Goal: Task Accomplishment & Management: Manage account settings

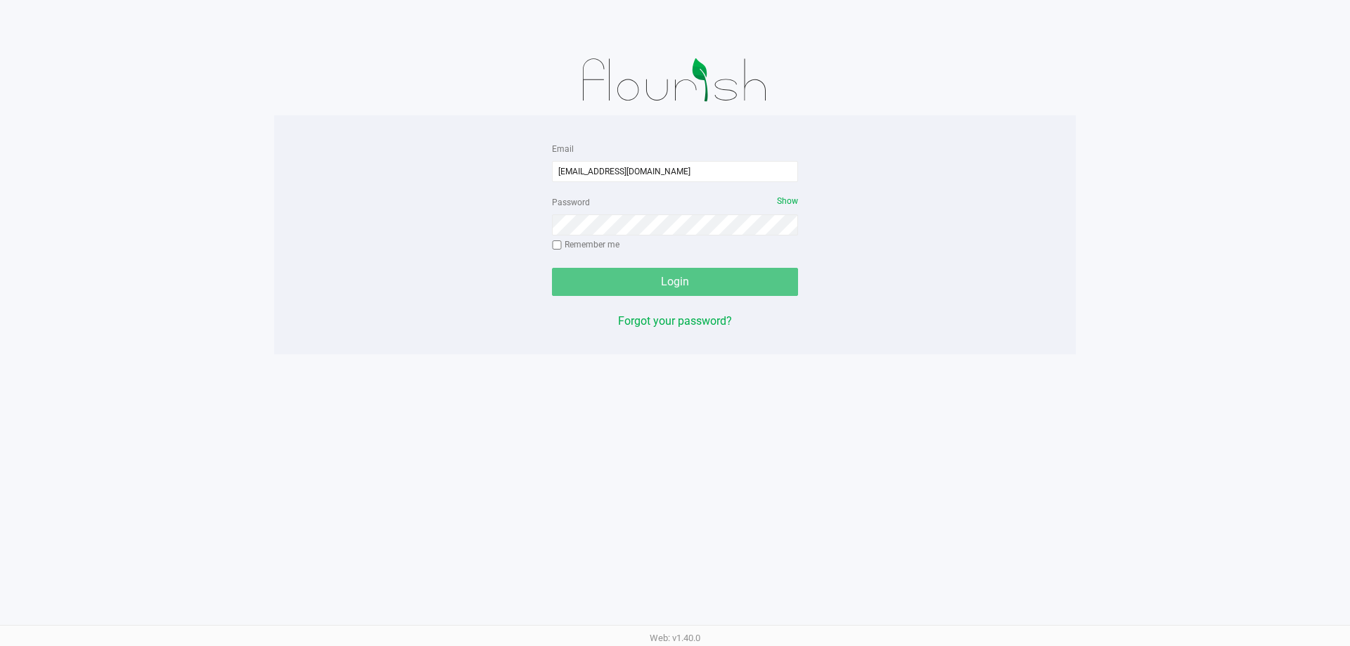
type input "[EMAIL_ADDRESS][DOMAIN_NAME]"
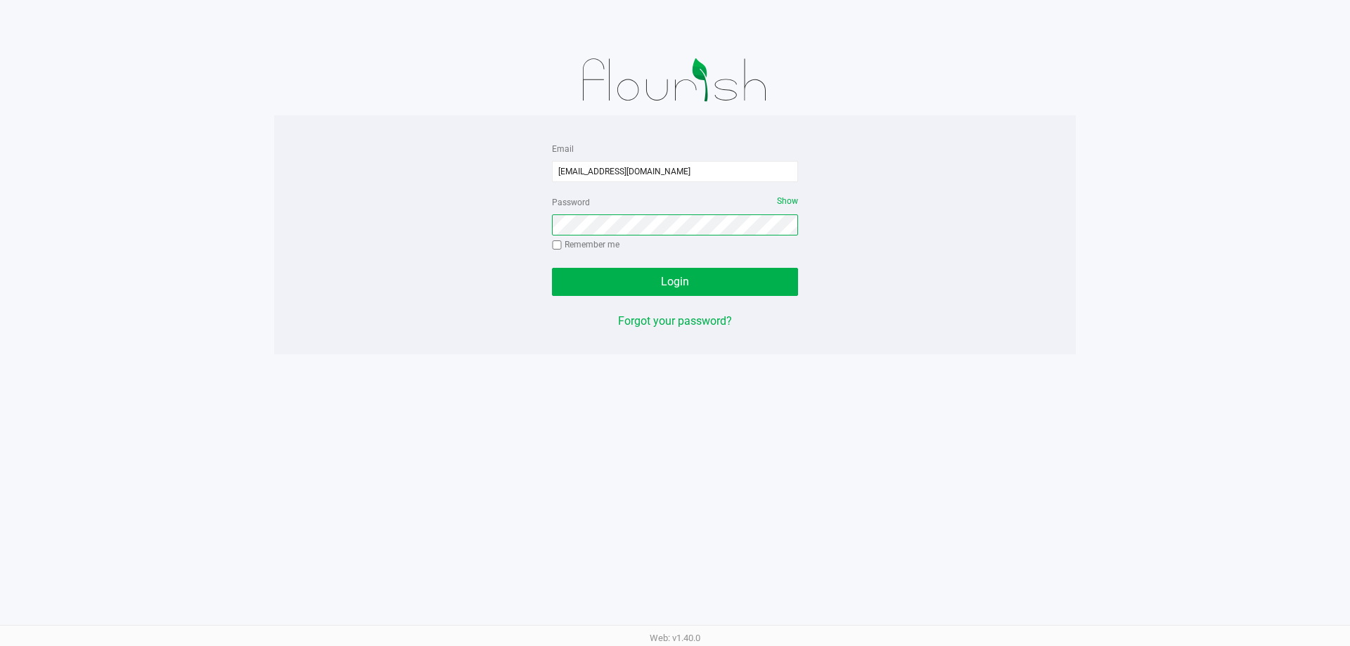
click at [552, 268] on button "Login" at bounding box center [675, 282] width 246 height 28
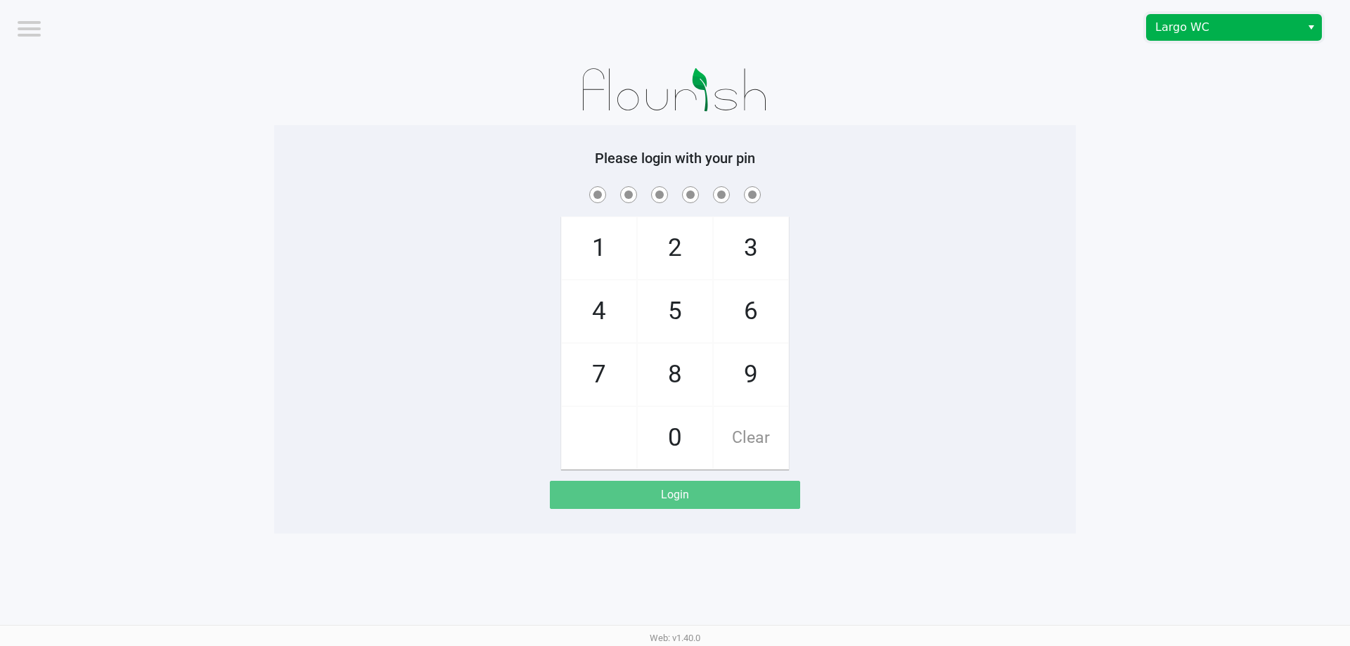
click at [1213, 17] on span "Largo WC" at bounding box center [1224, 27] width 154 height 25
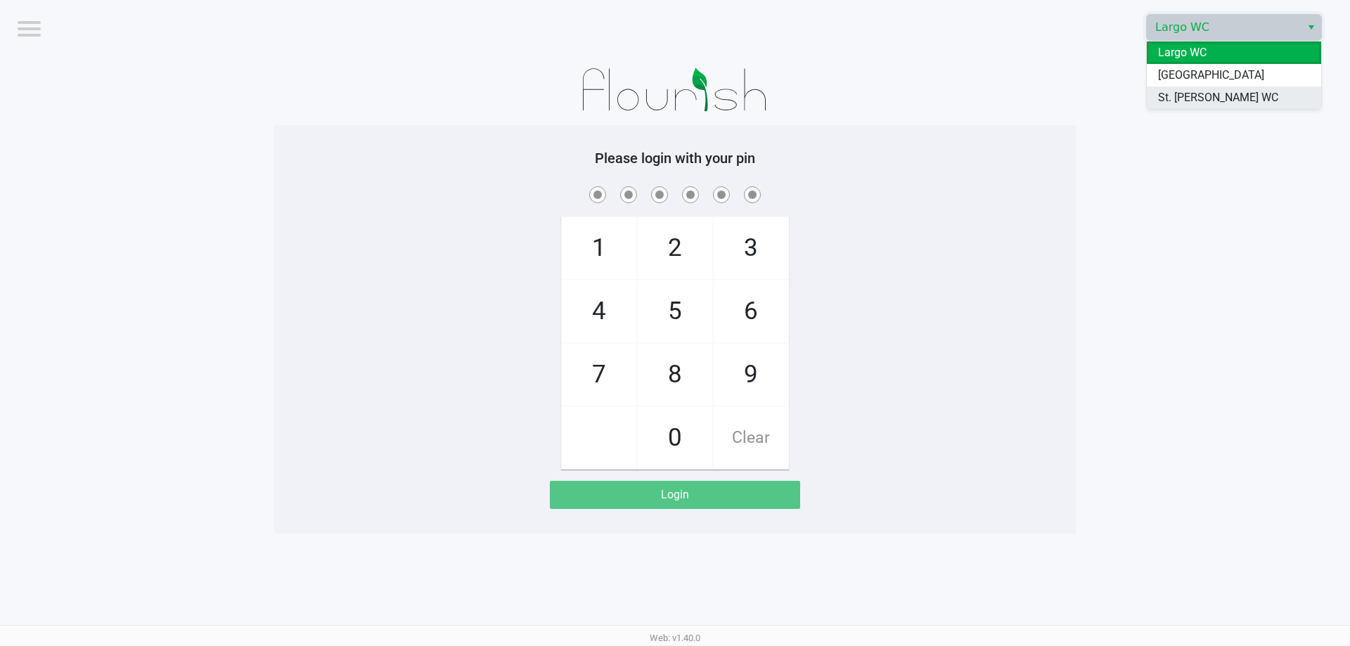
click at [1204, 105] on span "St. Pete WC" at bounding box center [1218, 97] width 120 height 17
click at [1195, 103] on app-pos-login-wrapper "Logout Largo WC Please login with your pin 1 4 7 2 5 8 0 3 6 9 Clear Login" at bounding box center [675, 267] width 1350 height 534
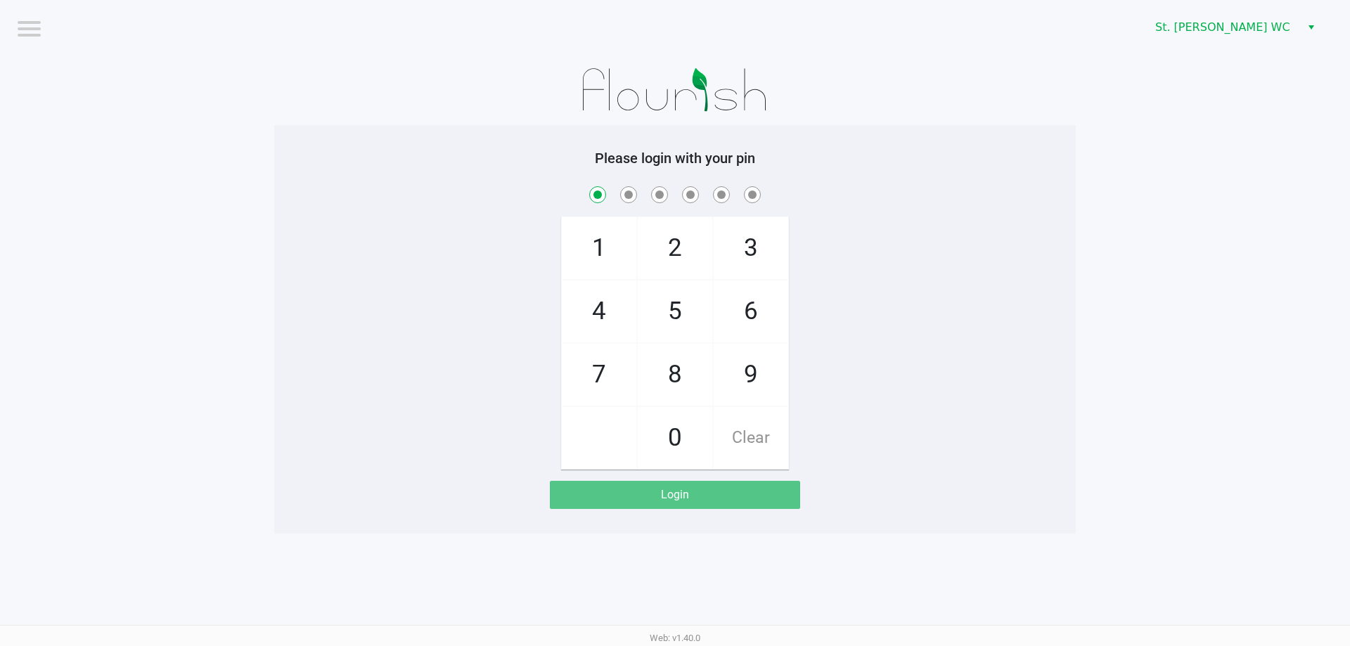
checkbox input "true"
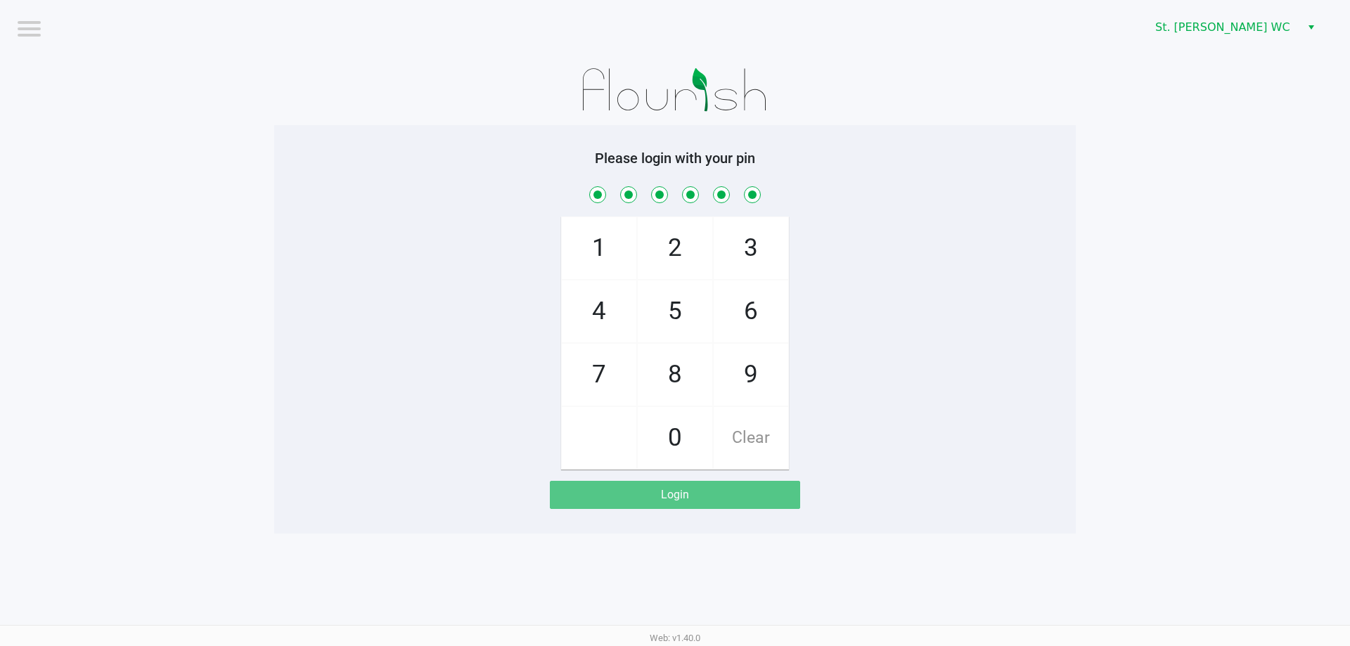
checkbox input "true"
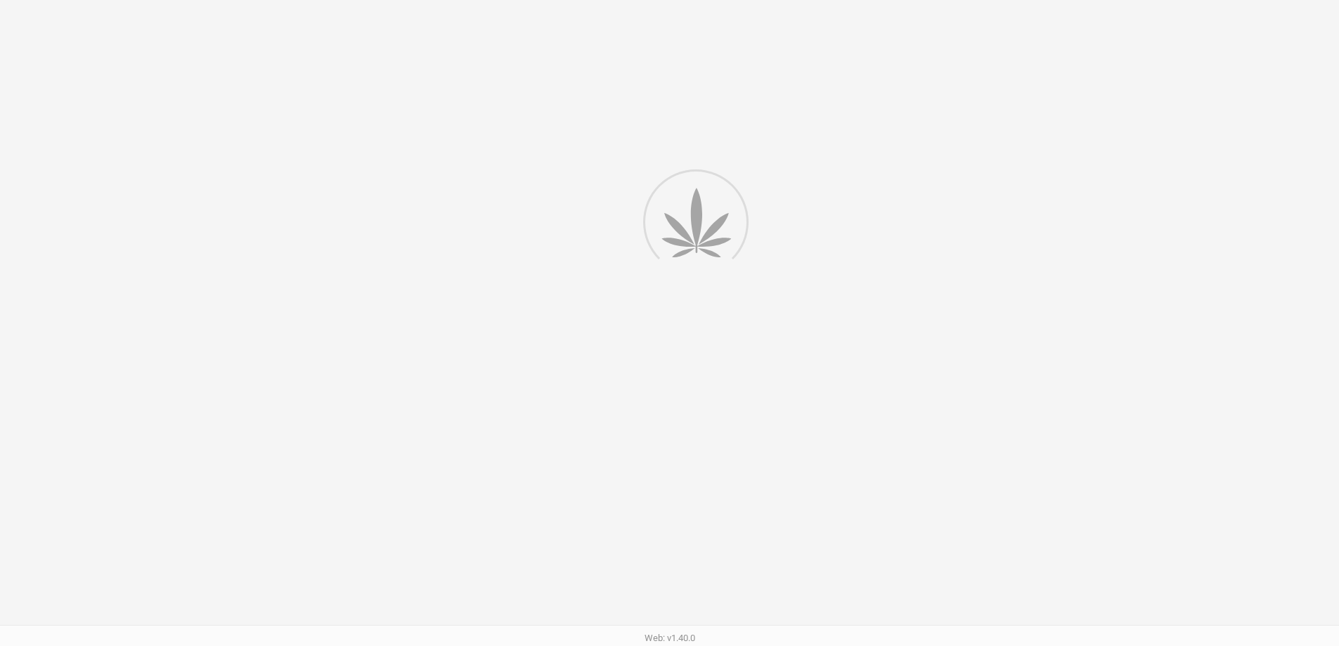
click at [1308, 62] on div at bounding box center [669, 360] width 1339 height 721
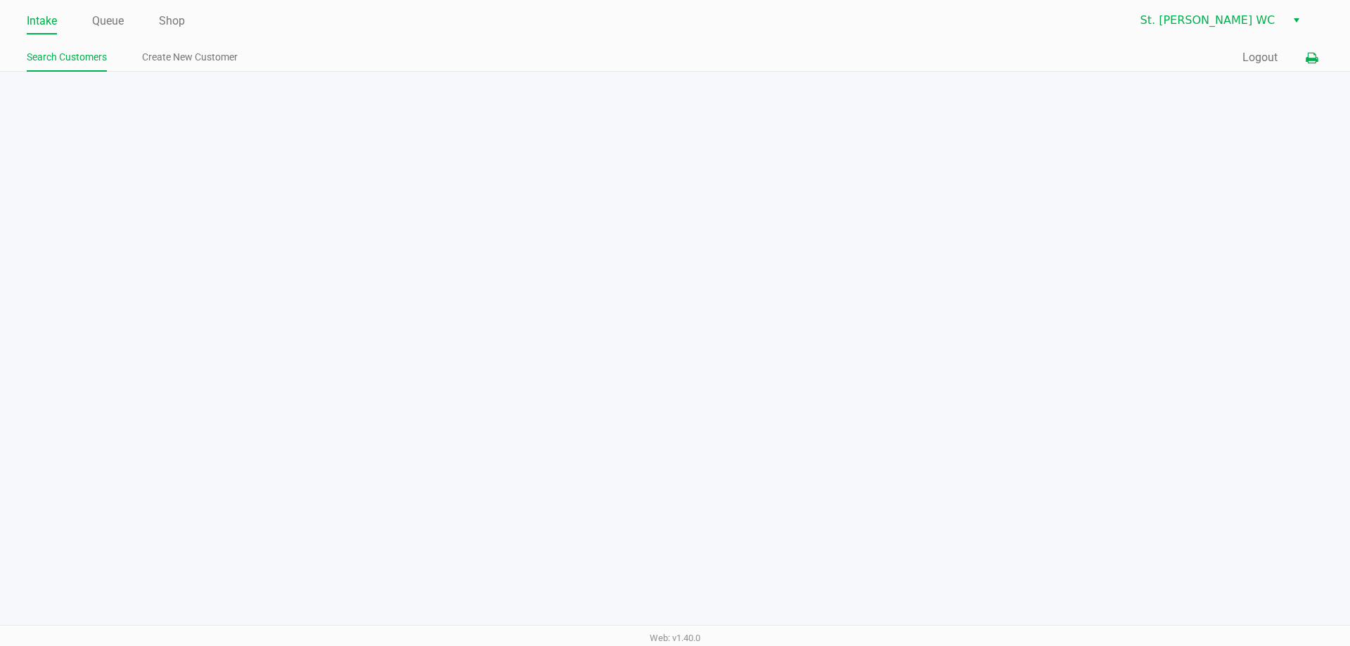
click at [1315, 70] on button at bounding box center [1311, 58] width 23 height 26
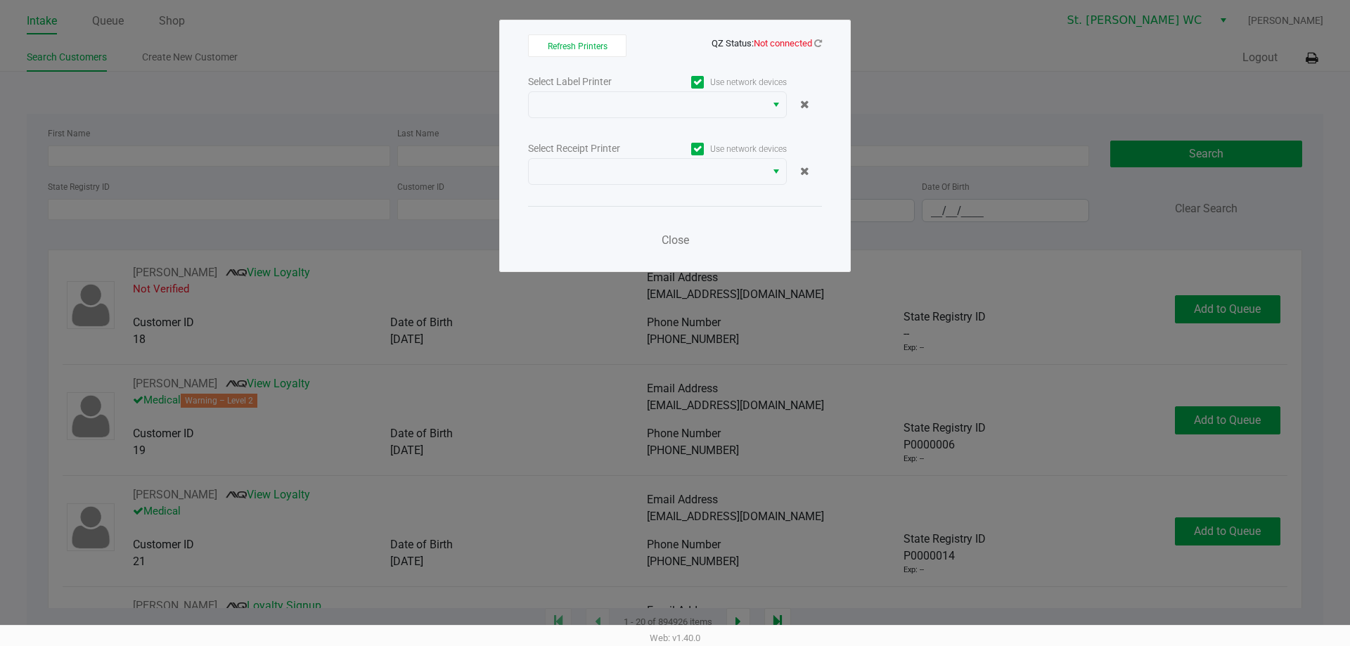
click at [815, 37] on app-qz-status "QZ Status: Not connected" at bounding box center [766, 42] width 110 height 13
click at [813, 41] on span "QZ Status: Not connected" at bounding box center [766, 43] width 110 height 11
drag, startPoint x: 824, startPoint y: 41, endPoint x: 817, endPoint y: 39, distance: 7.3
click at [823, 41] on div "Refresh Printers QZ Status: Not connected Select Label Printer Use network devi…" at bounding box center [675, 146] width 352 height 252
click at [817, 39] on icon at bounding box center [818, 43] width 8 height 9
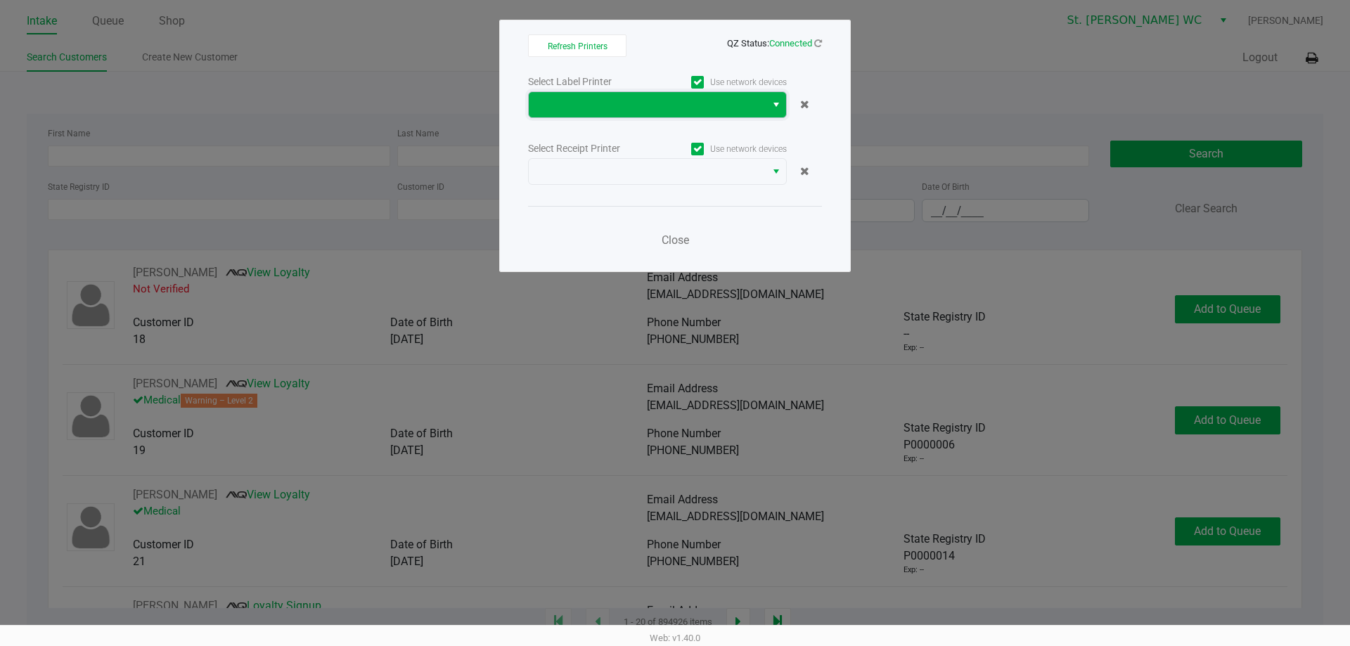
click at [761, 102] on span at bounding box center [647, 104] width 237 height 25
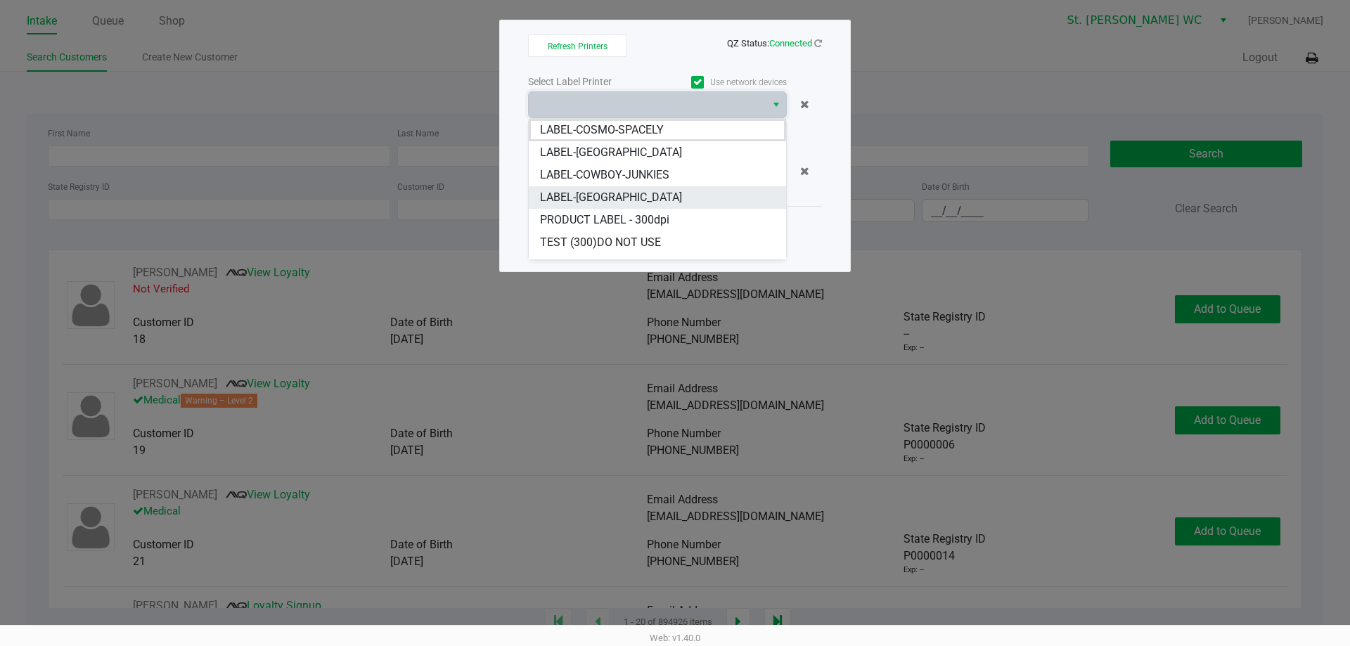
click at [669, 196] on li "LABEL-CROATIA" at bounding box center [657, 197] width 257 height 22
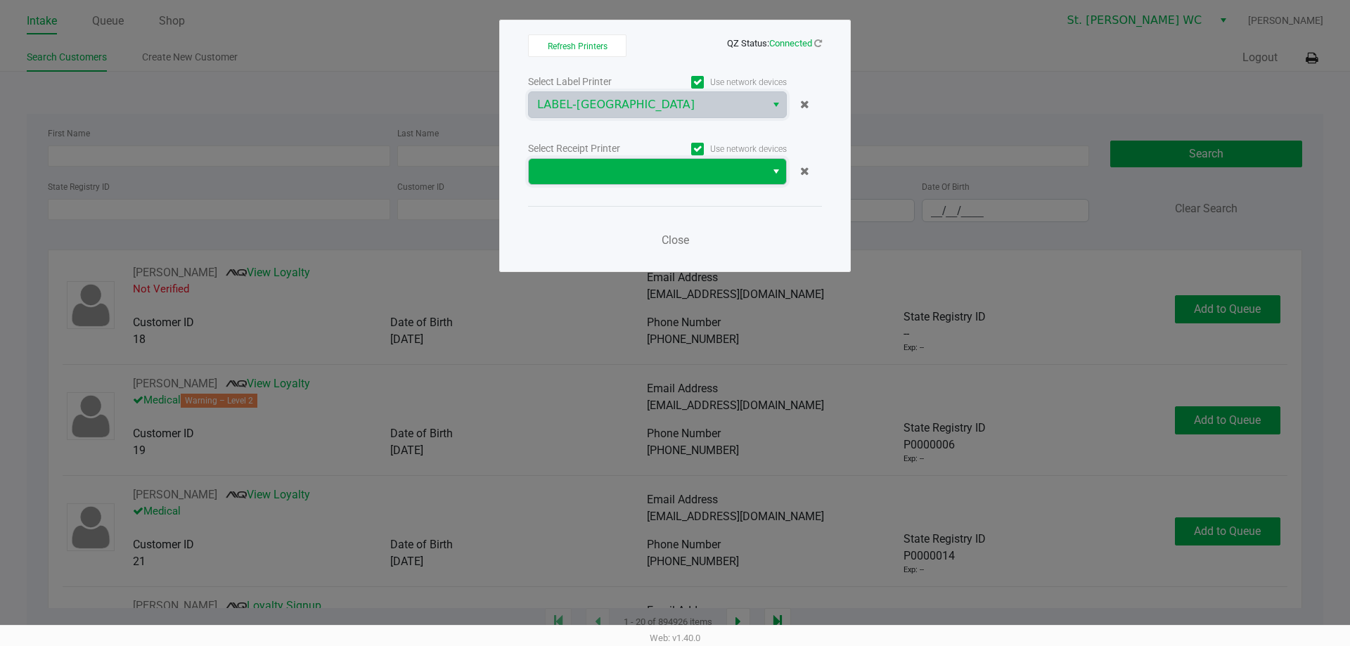
click at [666, 176] on span at bounding box center [647, 171] width 220 height 17
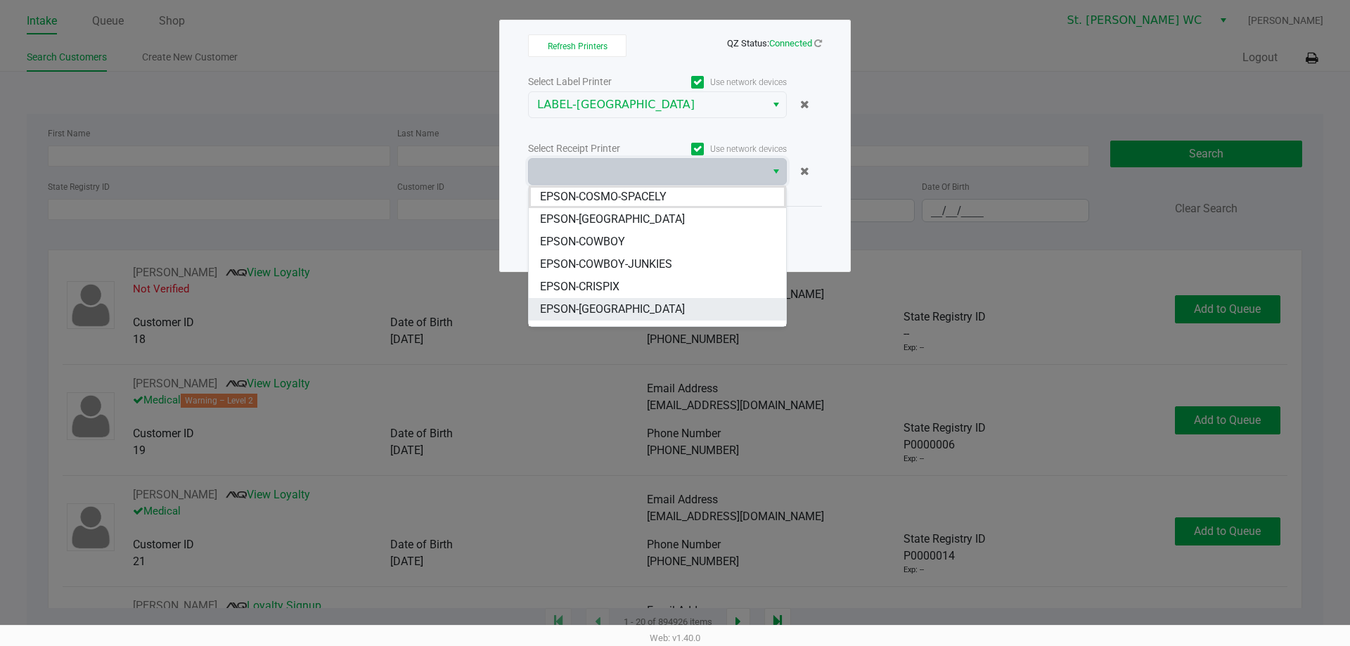
click at [642, 307] on li "EPSON-CROATIA" at bounding box center [657, 309] width 257 height 22
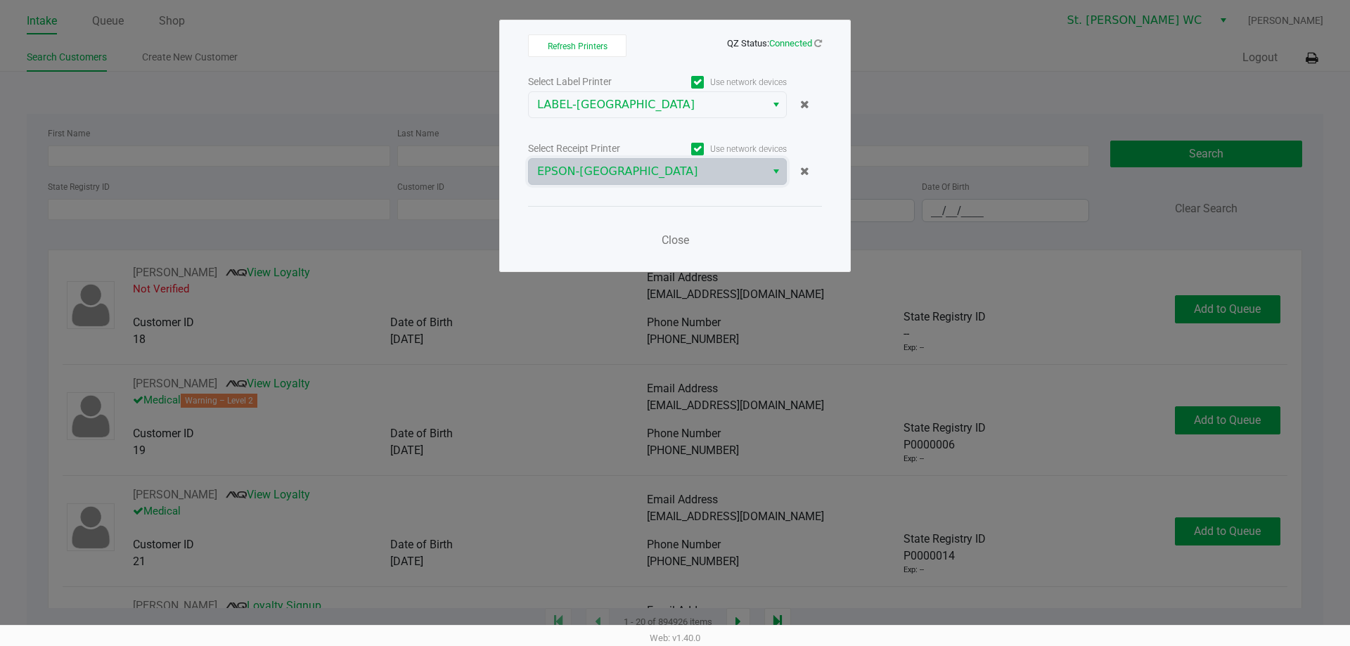
click at [614, 239] on div "Close" at bounding box center [675, 231] width 294 height 51
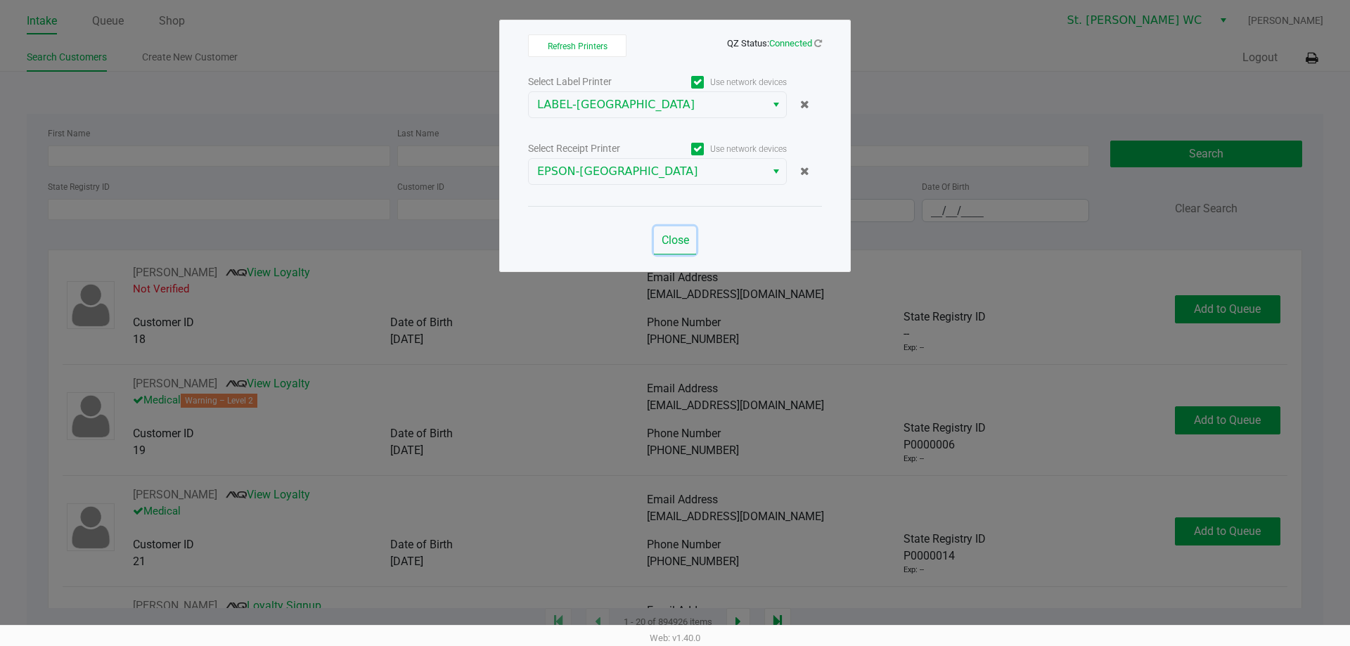
click at [686, 240] on span "Close" at bounding box center [675, 239] width 27 height 13
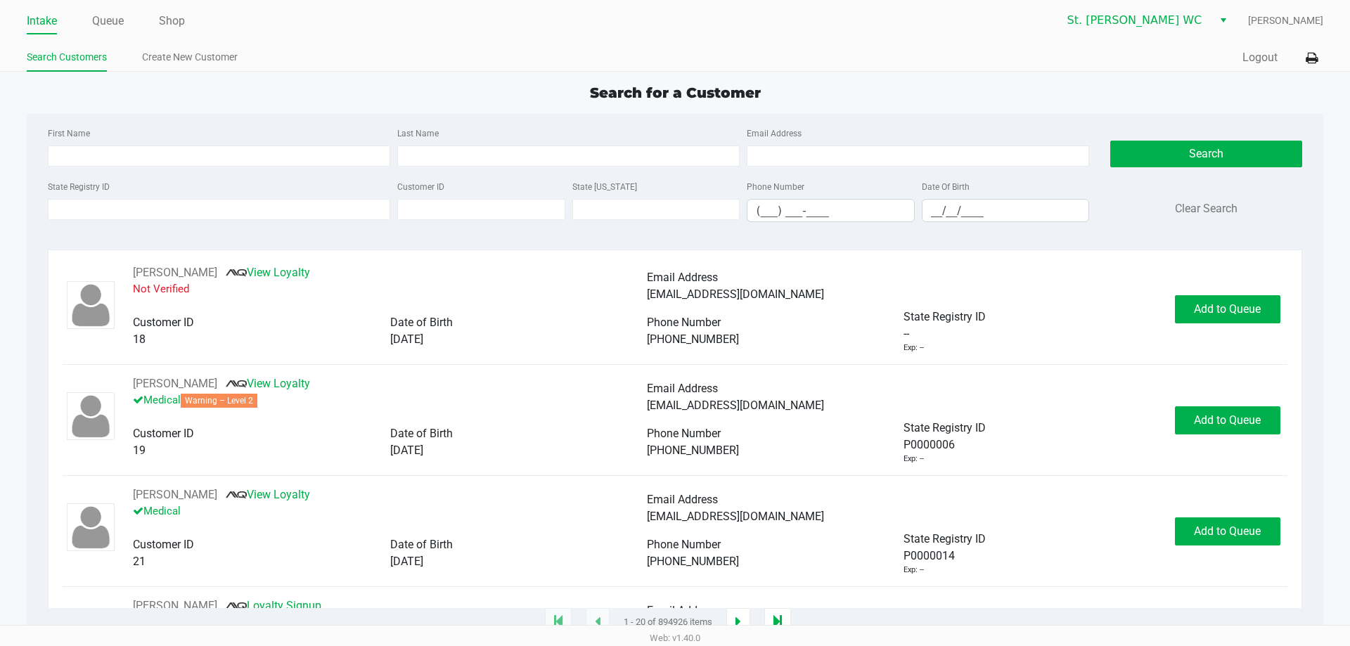
click at [141, 13] on ul "Intake Queue Shop" at bounding box center [351, 22] width 648 height 24
click at [165, 18] on link "Shop" at bounding box center [172, 21] width 26 height 20
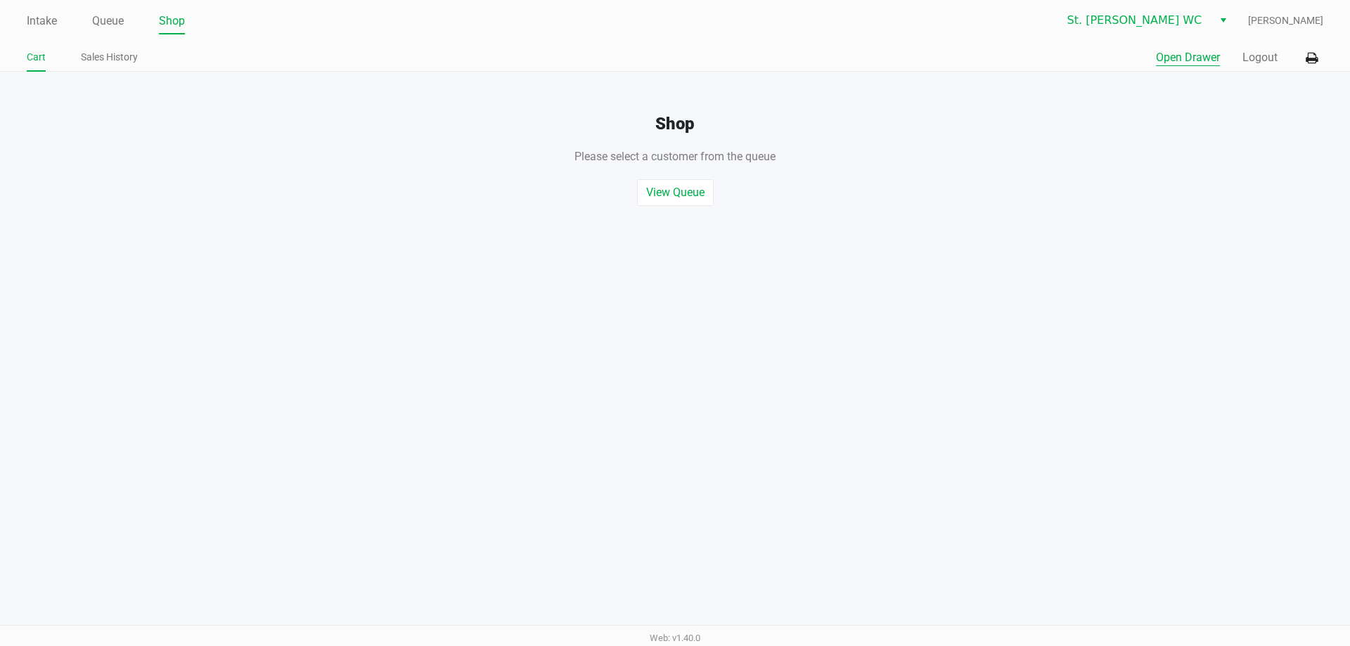
click at [1194, 58] on button "Open Drawer" at bounding box center [1188, 57] width 64 height 17
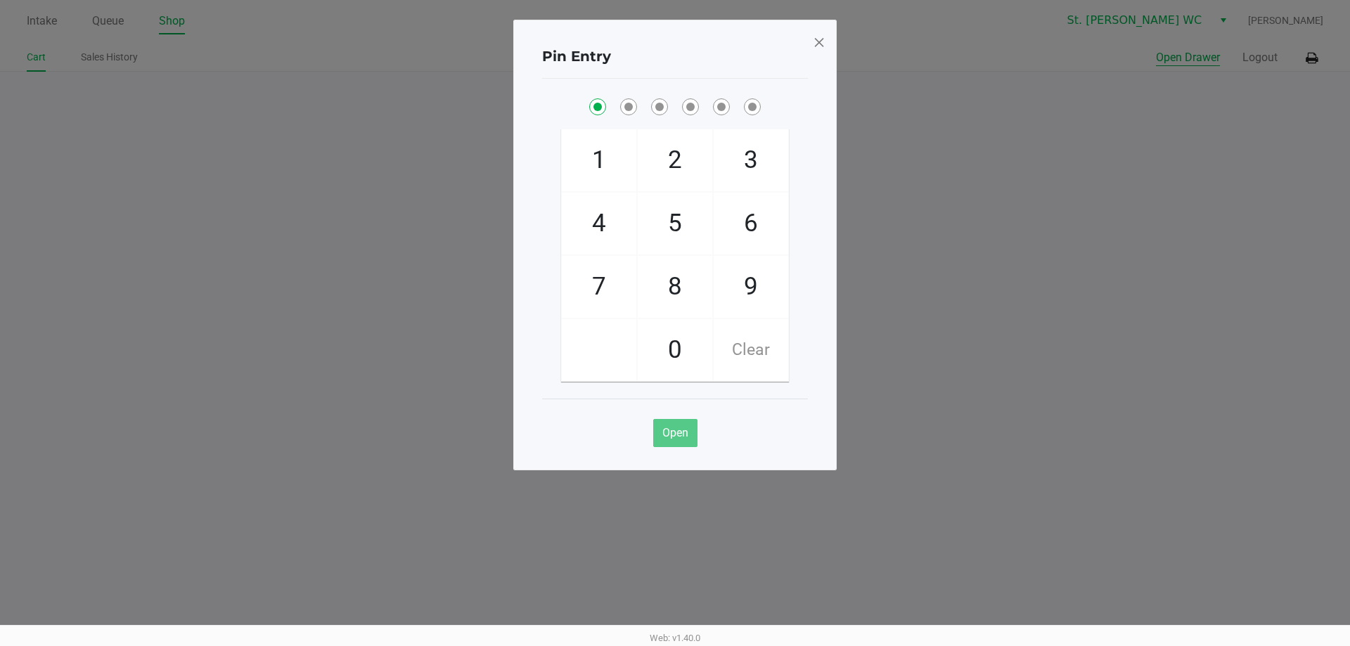
checkbox input "true"
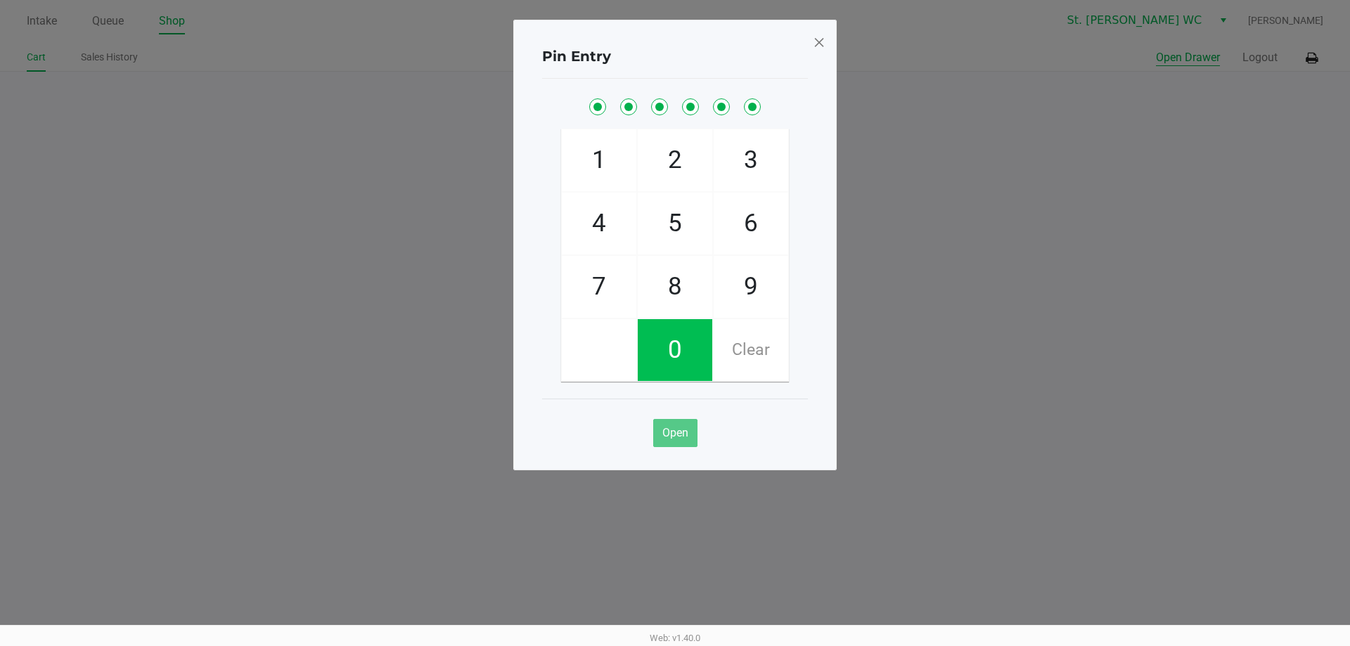
checkbox input "true"
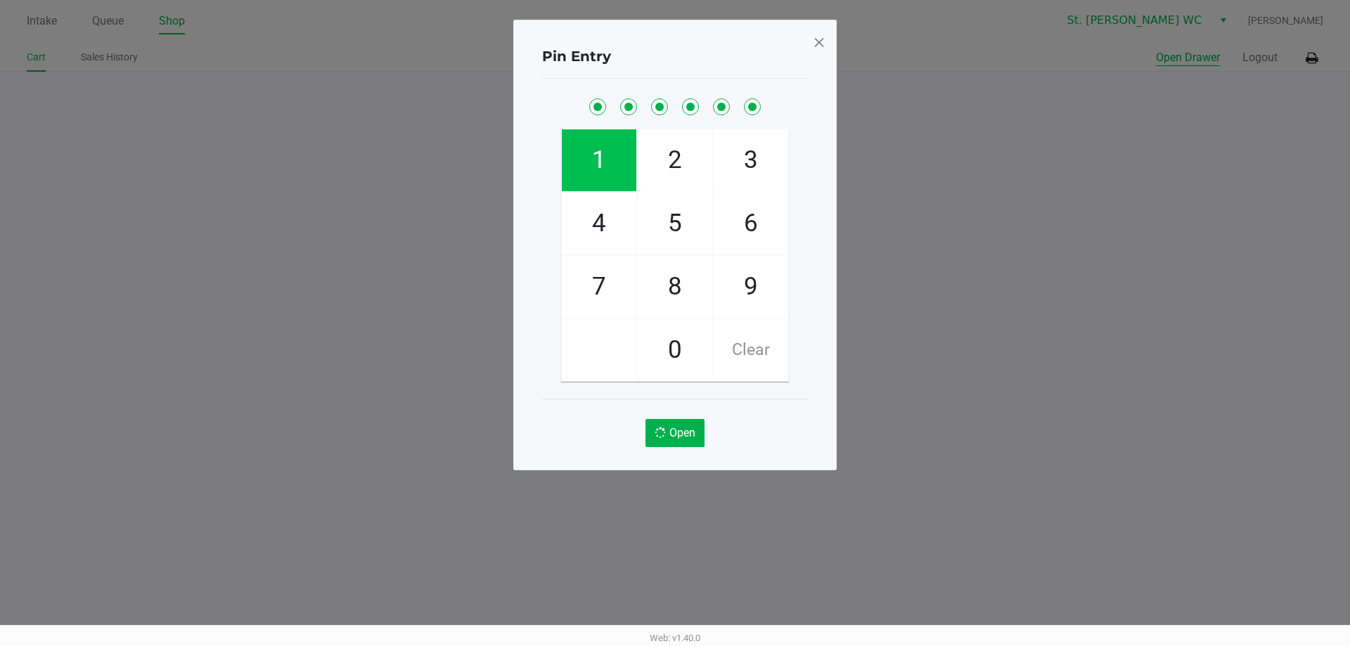
click at [1156, 49] on button "Open Drawer" at bounding box center [1188, 57] width 64 height 17
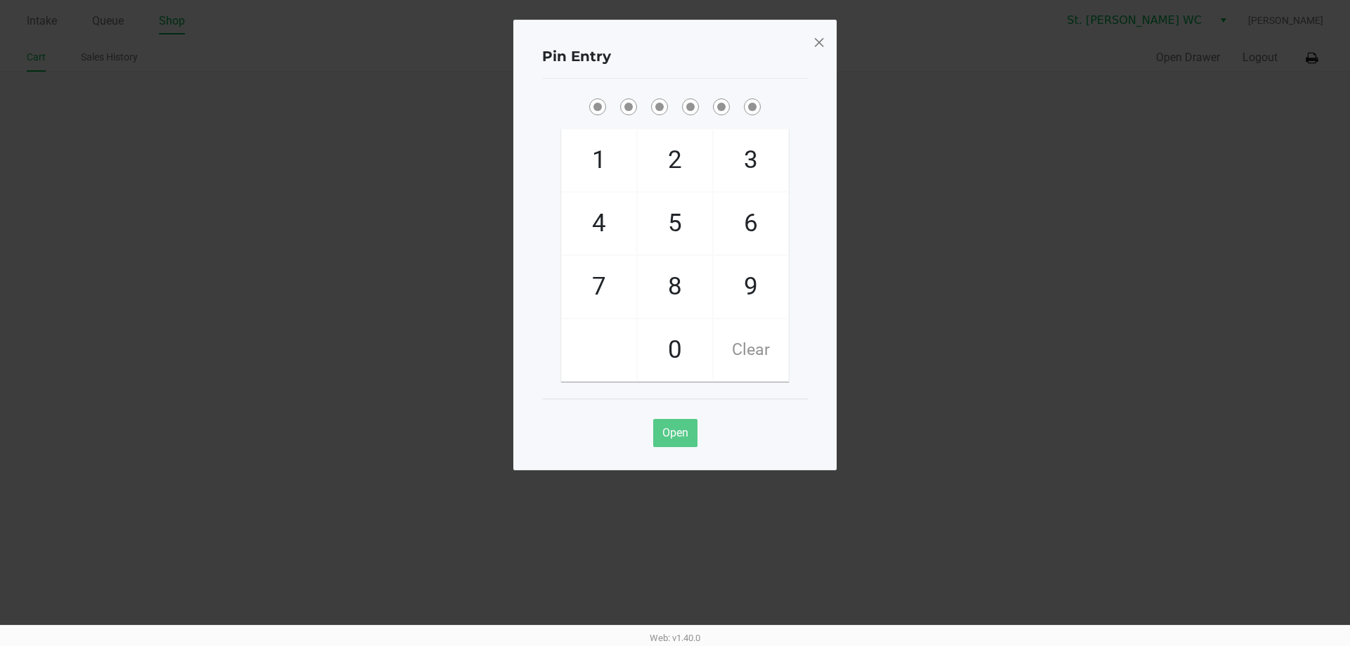
drag, startPoint x: 754, startPoint y: 34, endPoint x: 802, endPoint y: 50, distance: 50.5
click at [766, 37] on div "Pin Entry 1 4 7 2 5 8 0 3 6 9 Clear Open" at bounding box center [674, 245] width 323 height 451
click at [810, 51] on div "Pin Entry 1 4 7 2 5 8 0 3 6 9 Clear Open" at bounding box center [674, 245] width 323 height 451
click at [818, 51] on span at bounding box center [819, 42] width 13 height 22
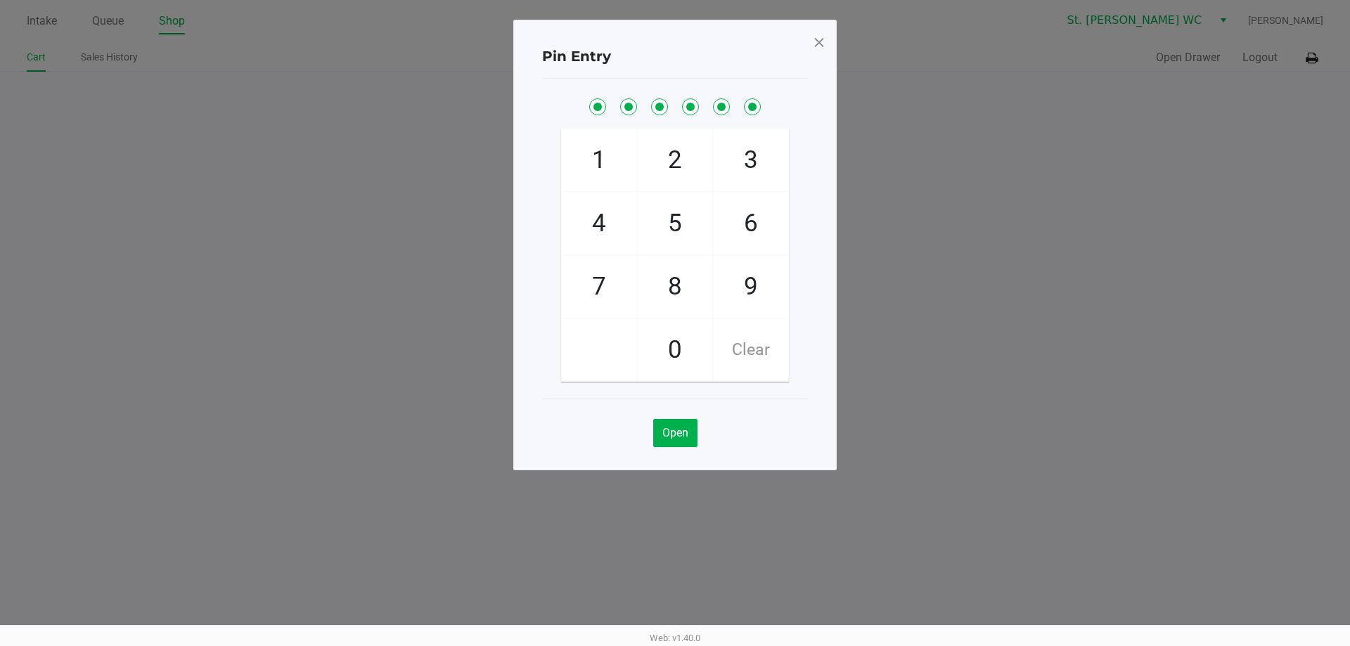
click at [822, 50] on div "Pin Entry 1 4 7 2 5 8 0 3 6 9 Clear Open" at bounding box center [674, 210] width 323 height 451
click at [818, 49] on span at bounding box center [819, 42] width 13 height 22
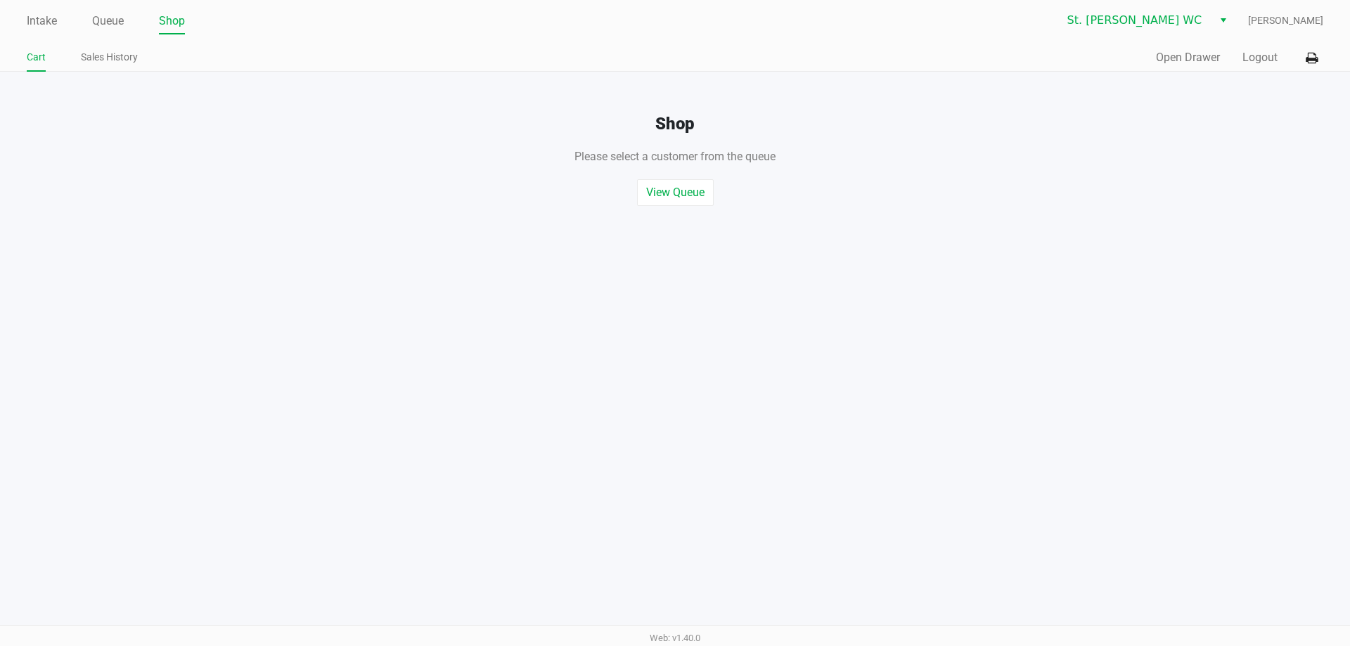
click at [818, 49] on div "Pin Entry 1 4 7 2 5 8 0 3 6 9 Clear Open" at bounding box center [674, 210] width 323 height 451
drag, startPoint x: 1033, startPoint y: 56, endPoint x: 1265, endPoint y: 83, distance: 232.8
click at [1262, 60] on button "Logout" at bounding box center [1259, 57] width 35 height 17
